Goal: Information Seeking & Learning: Learn about a topic

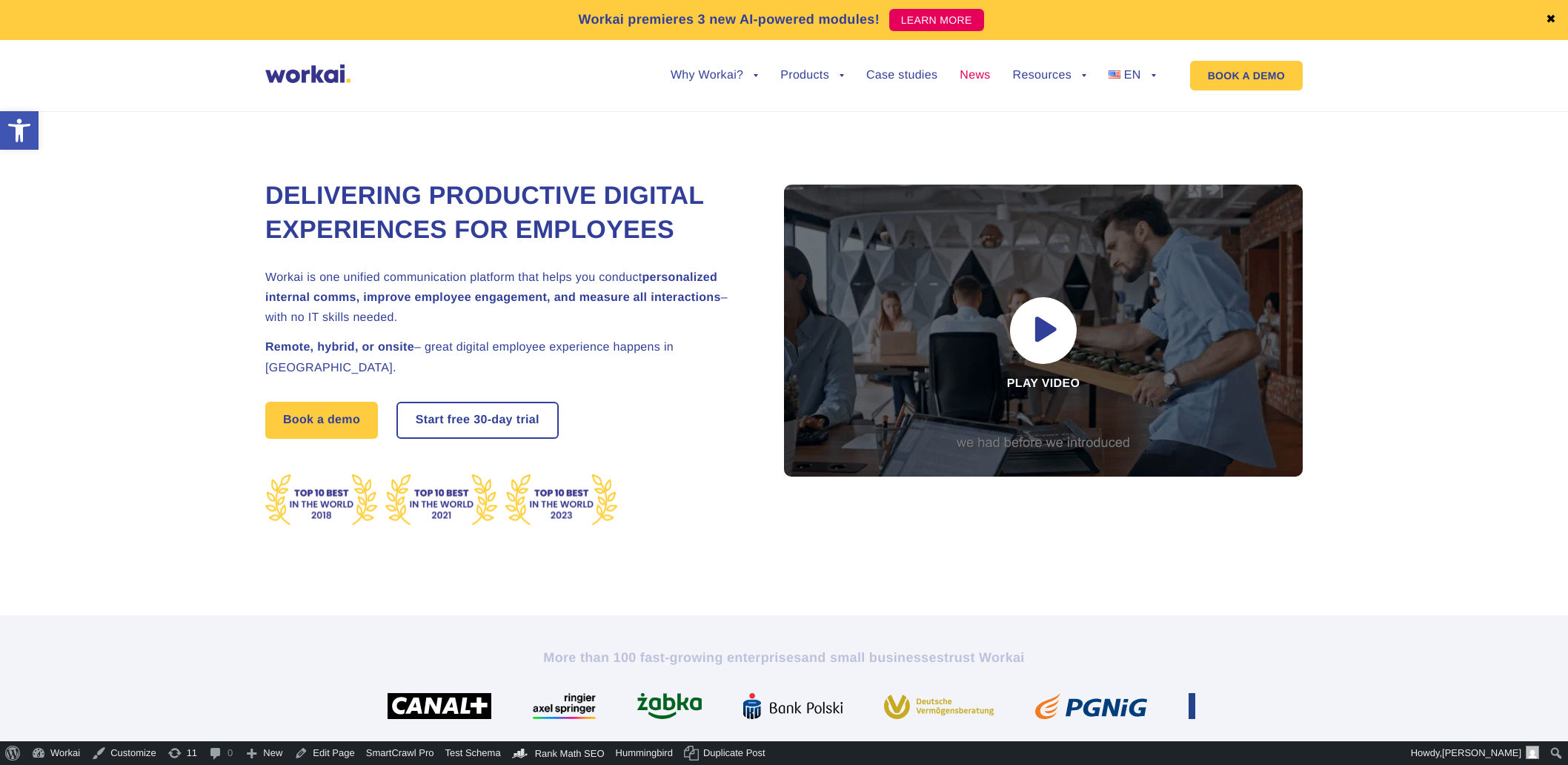
click at [975, 77] on link "News" at bounding box center [974, 76] width 30 height 12
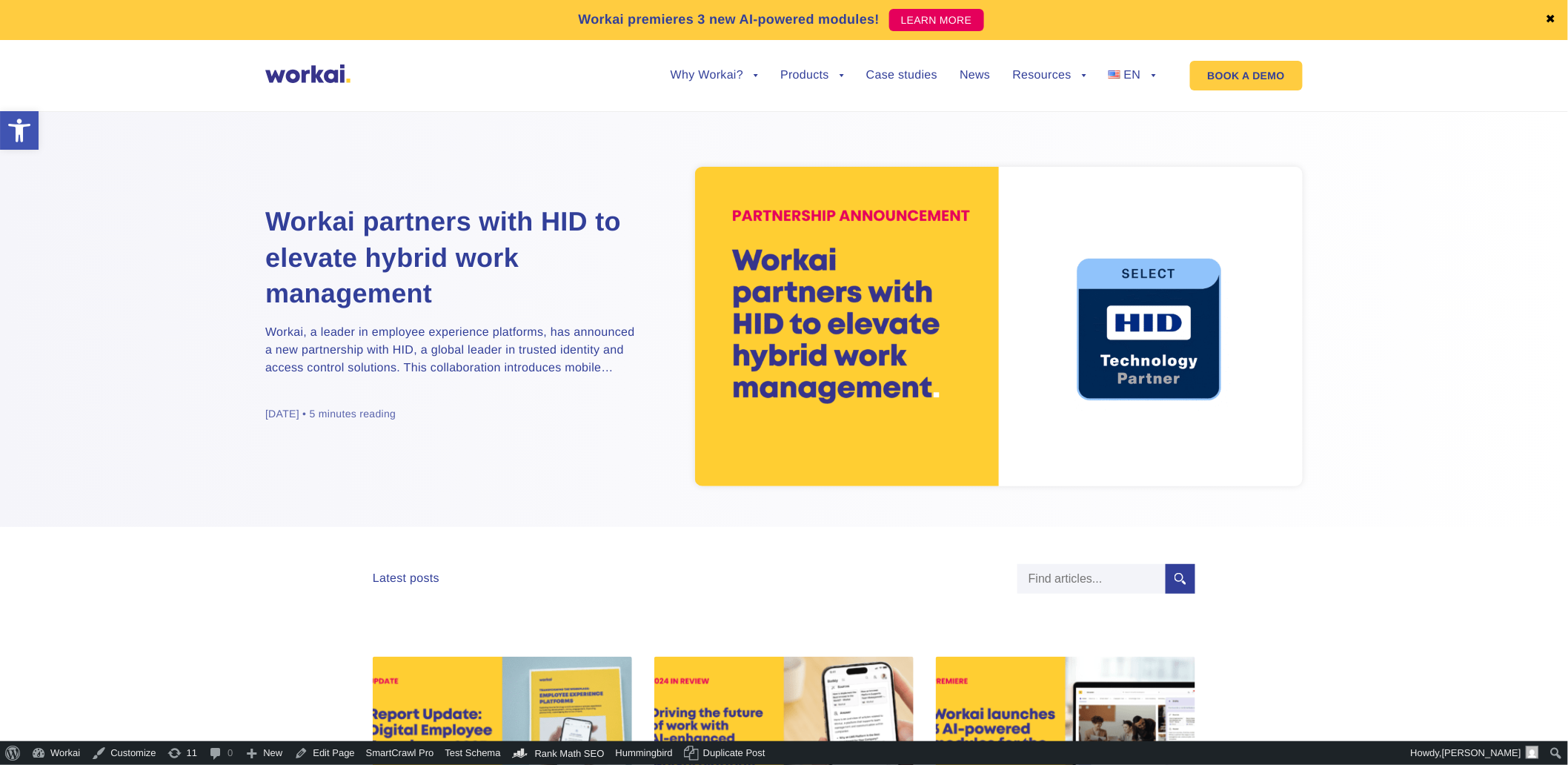
click at [467, 256] on h2 "Workai partners with HID to elevate hybrid work management" at bounding box center [450, 258] width 370 height 108
